Goal: Transaction & Acquisition: Purchase product/service

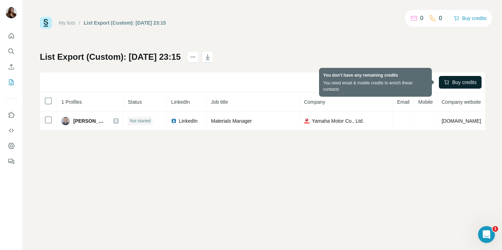
click at [452, 82] on span "Buy credits" at bounding box center [464, 82] width 24 height 7
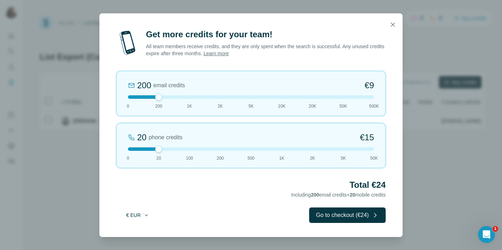
click at [145, 216] on icon "button" at bounding box center [146, 216] width 6 height 6
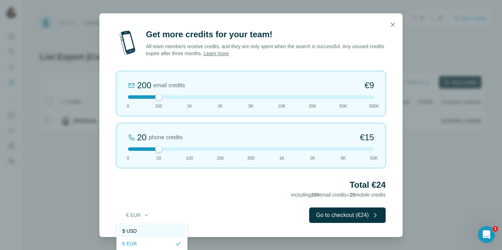
click at [136, 229] on span "$ USD" at bounding box center [129, 231] width 14 height 7
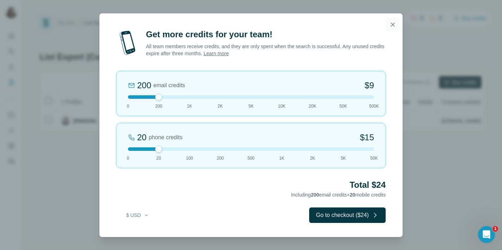
click at [392, 25] on icon "button" at bounding box center [392, 24] width 7 height 7
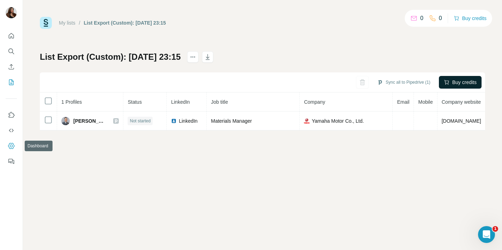
click at [11, 148] on icon "Dashboard" at bounding box center [11, 146] width 7 height 7
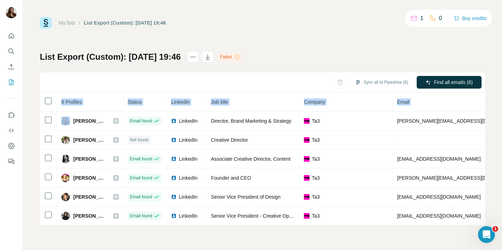
scroll to position [0, 163]
